Goal: Task Accomplishment & Management: Use online tool/utility

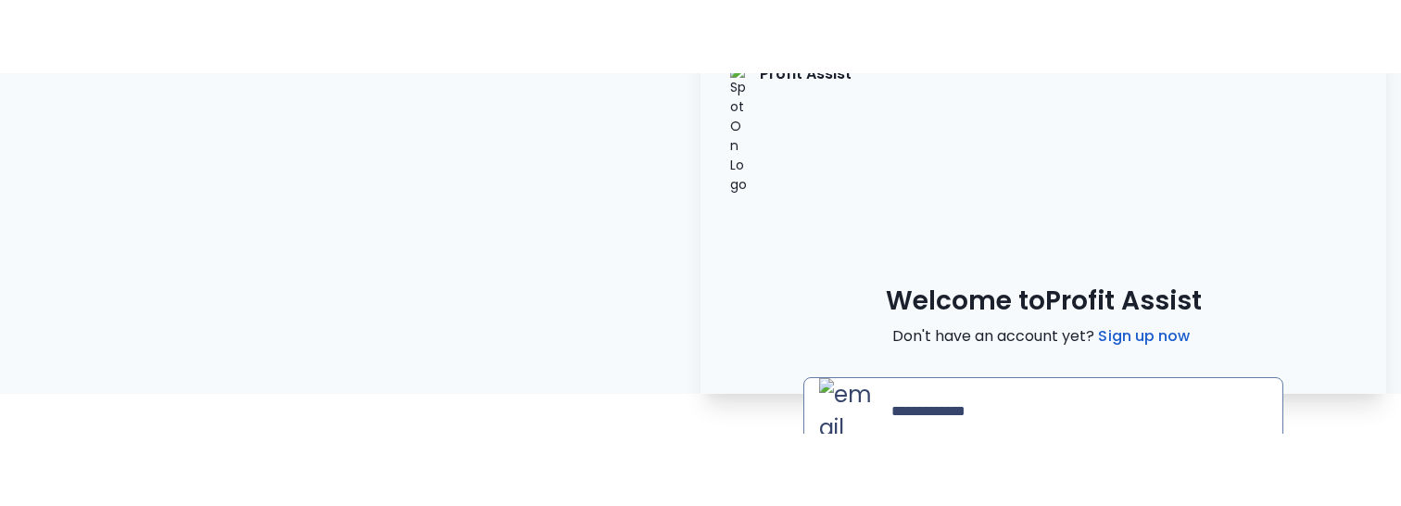
scroll to position [67, 0]
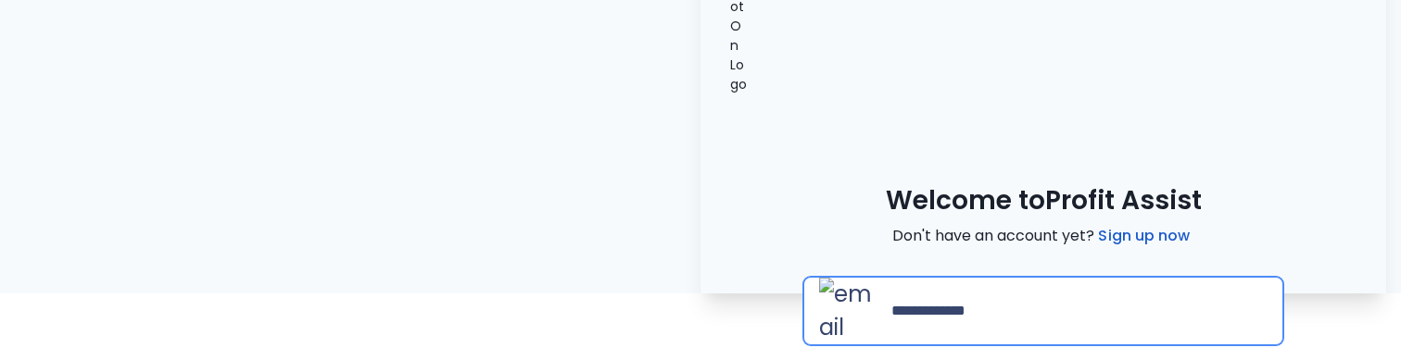
type input "**********"
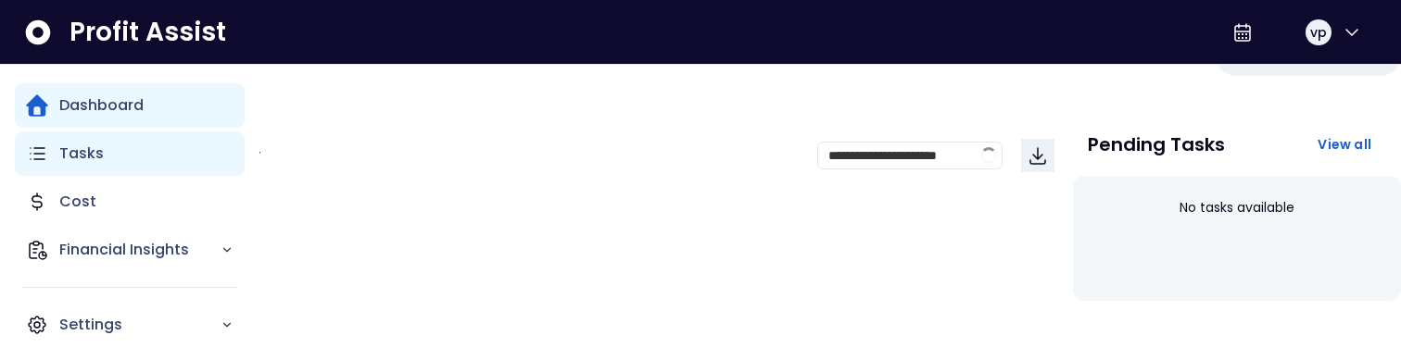
click at [103, 159] on div "Tasks" at bounding box center [130, 154] width 230 height 44
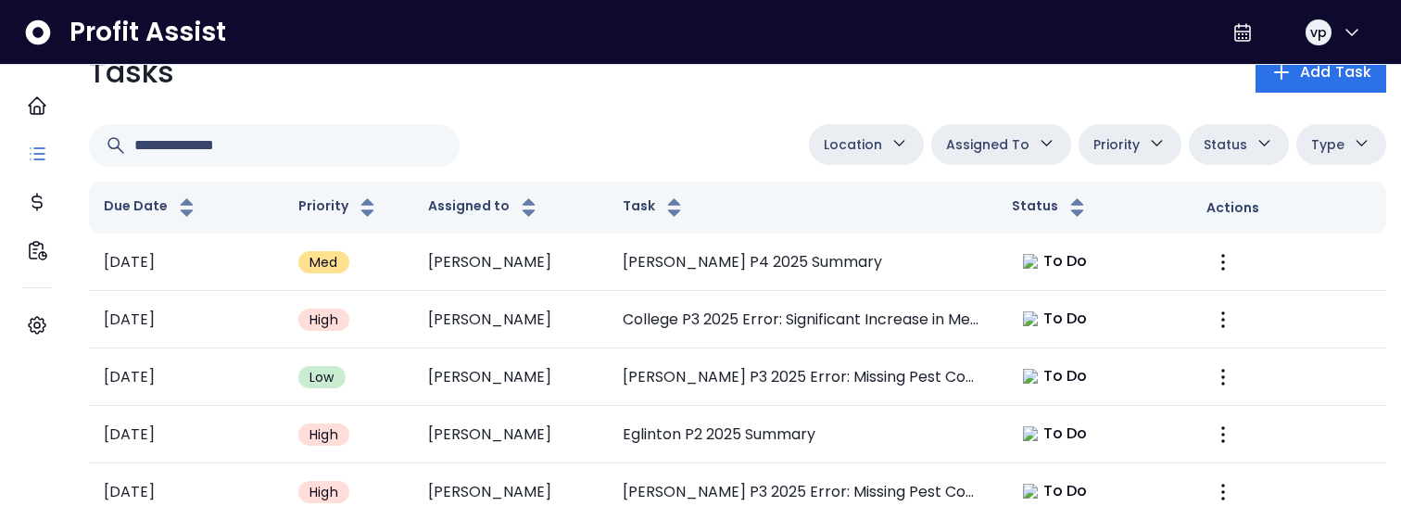
click at [895, 142] on icon "button" at bounding box center [898, 142] width 19 height 19
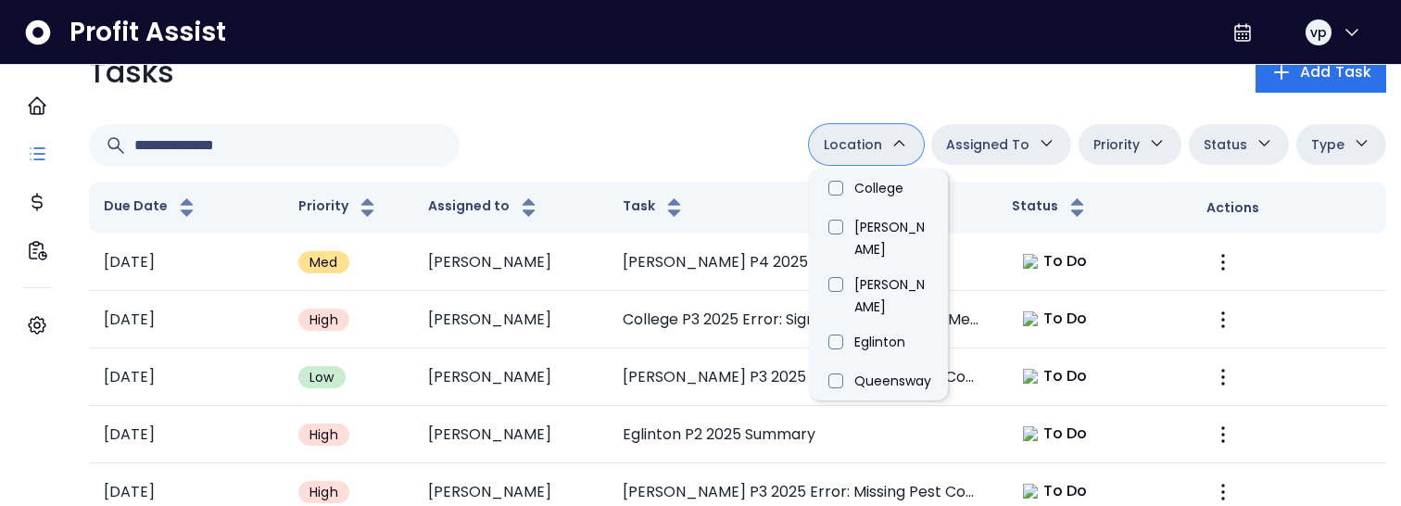
click at [1352, 138] on icon "button" at bounding box center [1361, 142] width 19 height 19
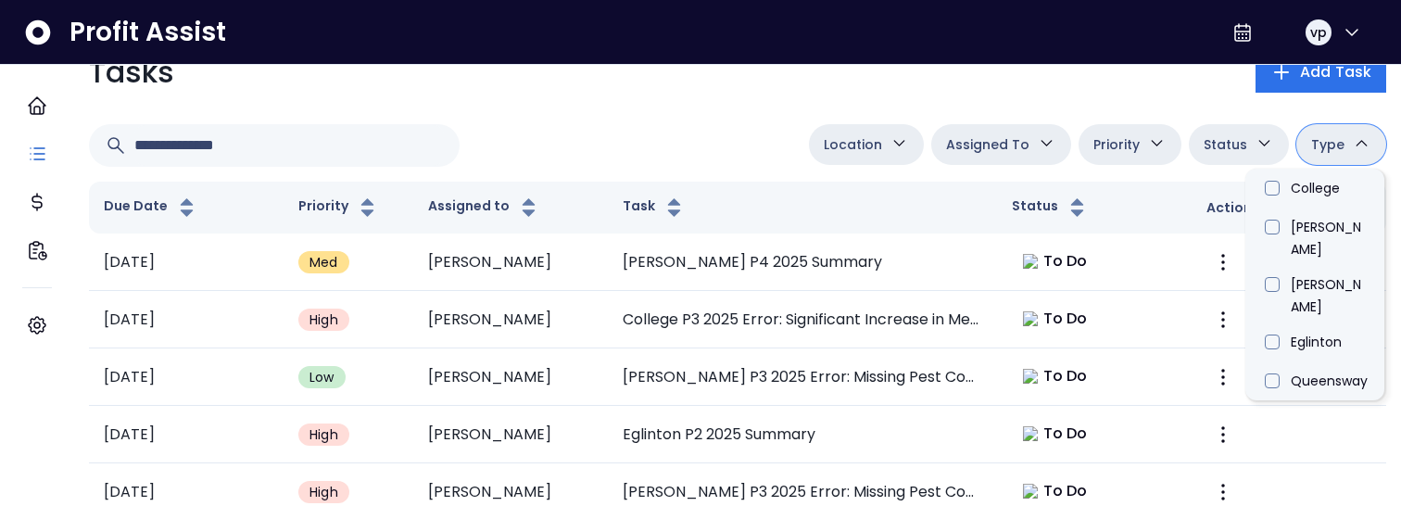
click at [1331, 150] on button "Type" at bounding box center [1341, 144] width 90 height 41
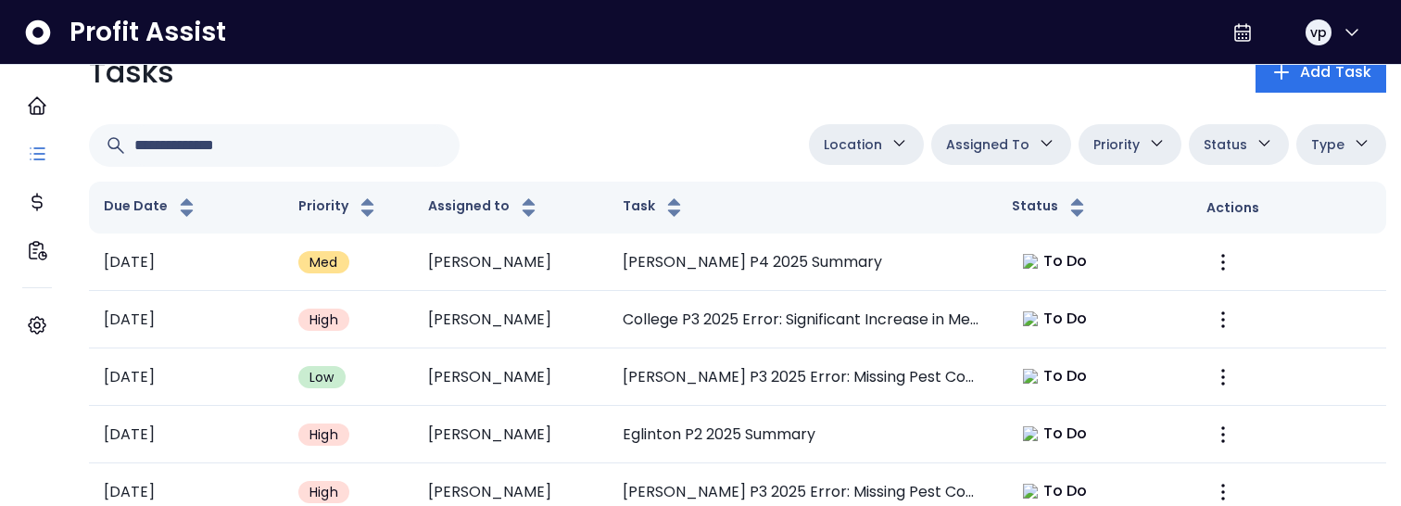
click at [400, 9] on div "Profit Assist vp" at bounding box center [700, 32] width 1401 height 65
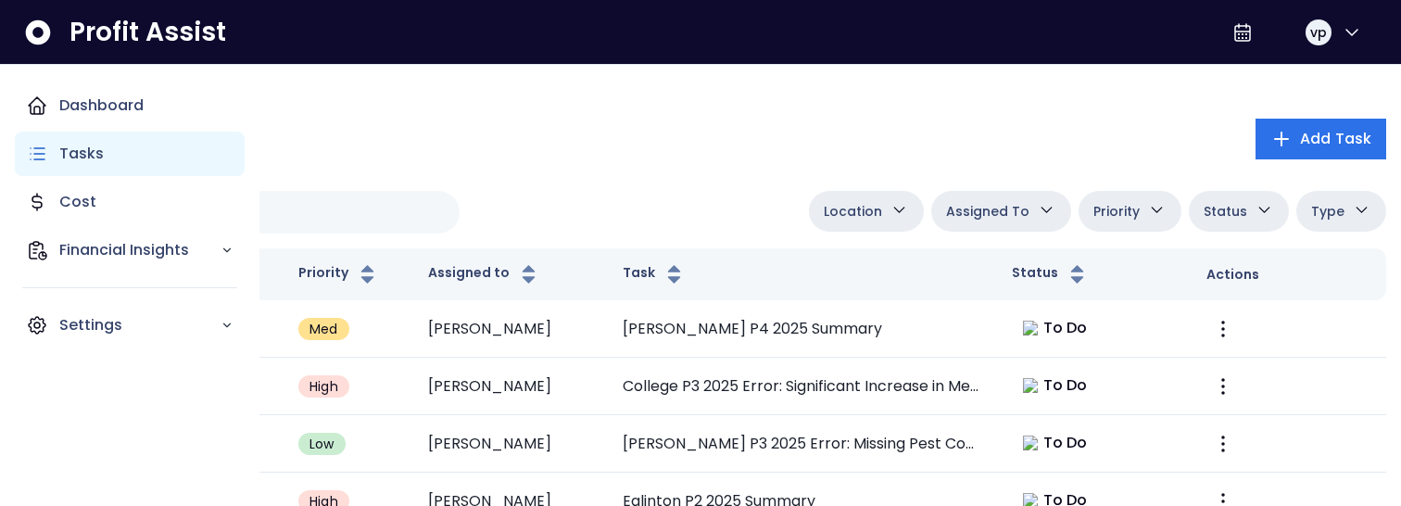
click at [100, 168] on div "Tasks" at bounding box center [130, 154] width 230 height 44
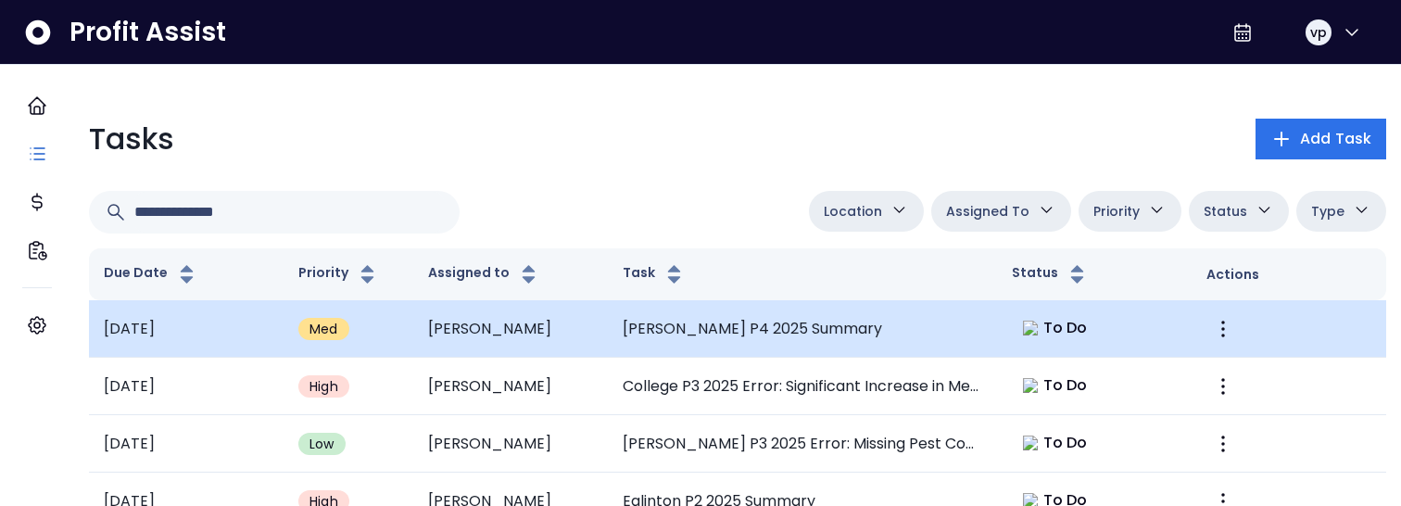
click at [939, 345] on td "[PERSON_NAME] P4 2025 Summary" at bounding box center [802, 328] width 389 height 57
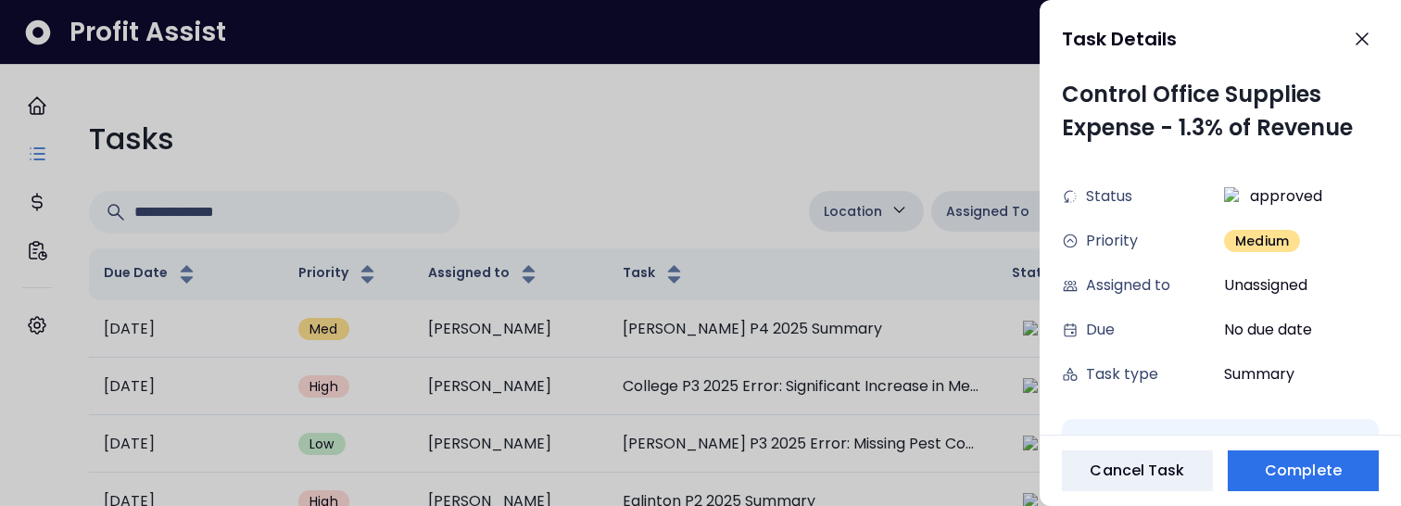
click at [847, 154] on div at bounding box center [700, 253] width 1401 height 506
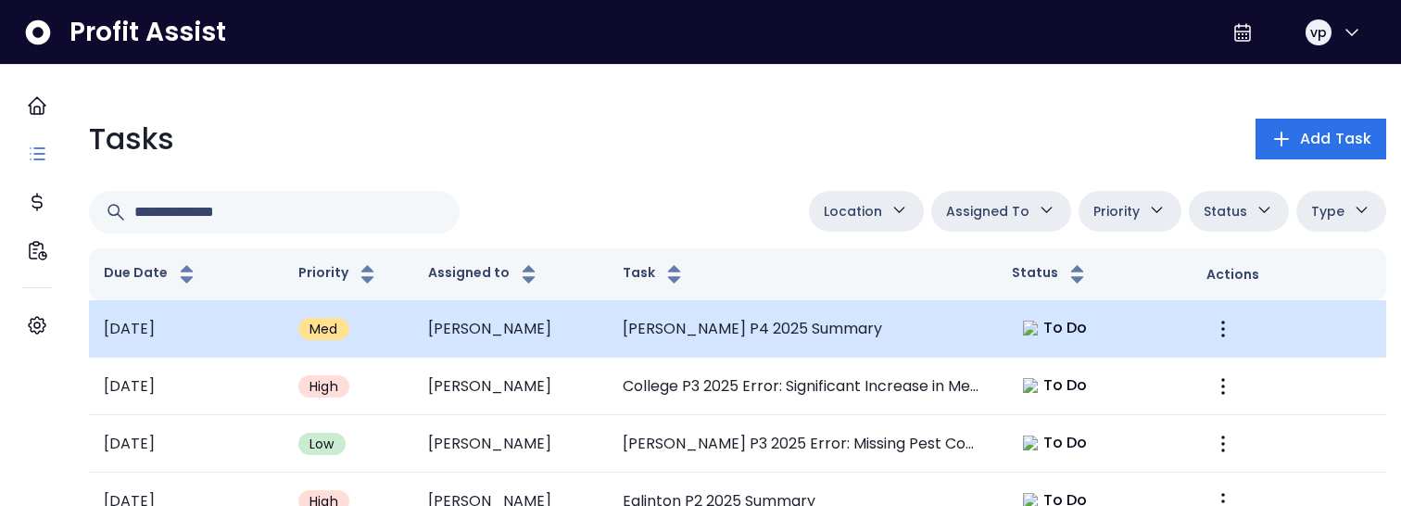
click at [997, 320] on td "To Do" at bounding box center [1094, 328] width 195 height 57
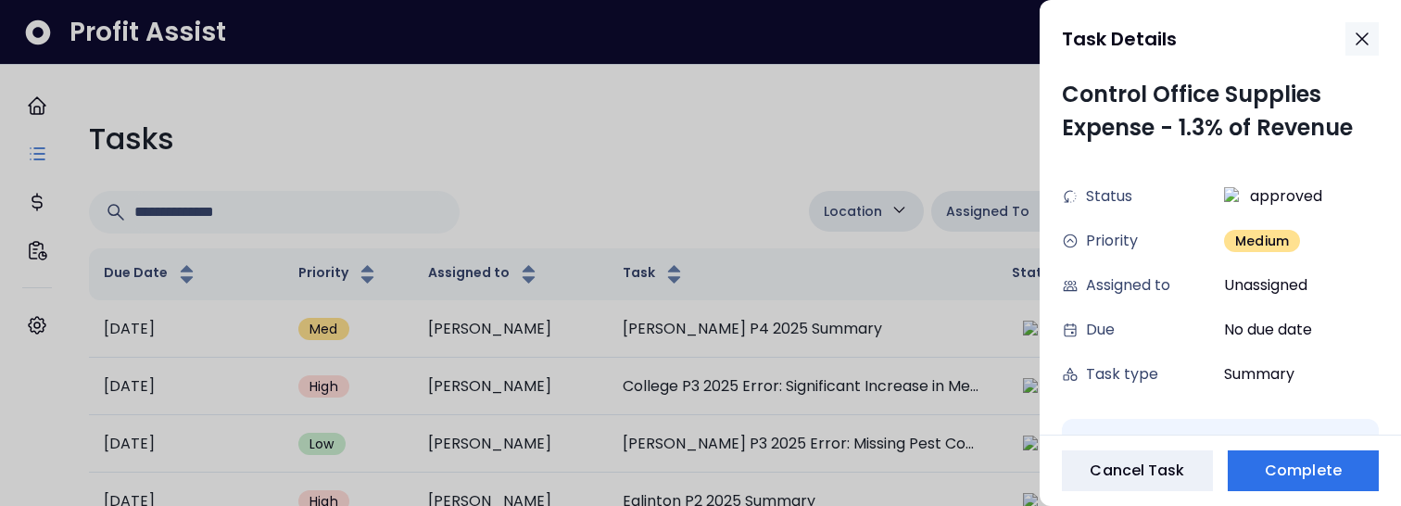
click at [1367, 38] on icon "button" at bounding box center [1362, 39] width 22 height 22
click at [1366, 42] on icon "button" at bounding box center [1362, 39] width 22 height 22
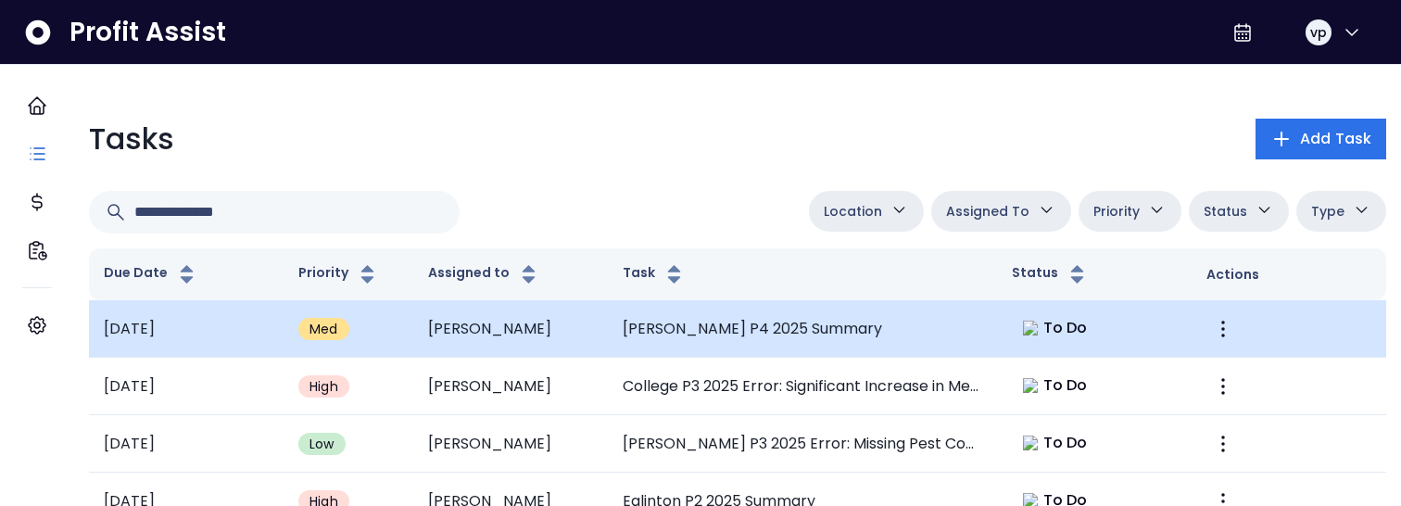
click at [999, 351] on td "To Do" at bounding box center [1094, 328] width 195 height 57
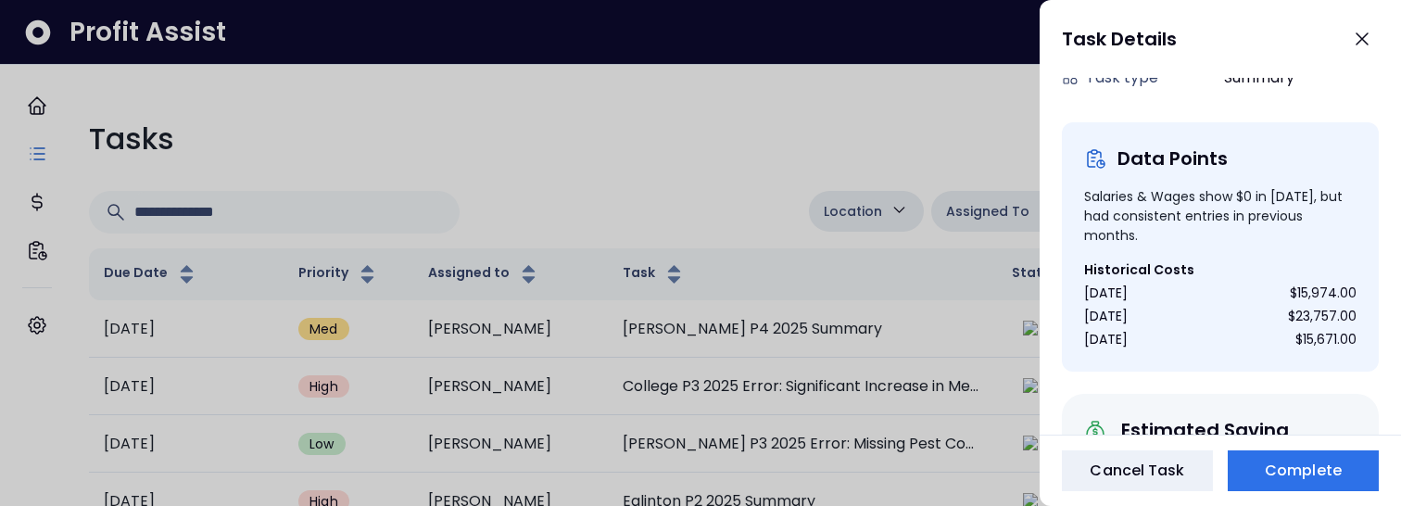
scroll to position [295, 0]
